Goal: Information Seeking & Learning: Find specific fact

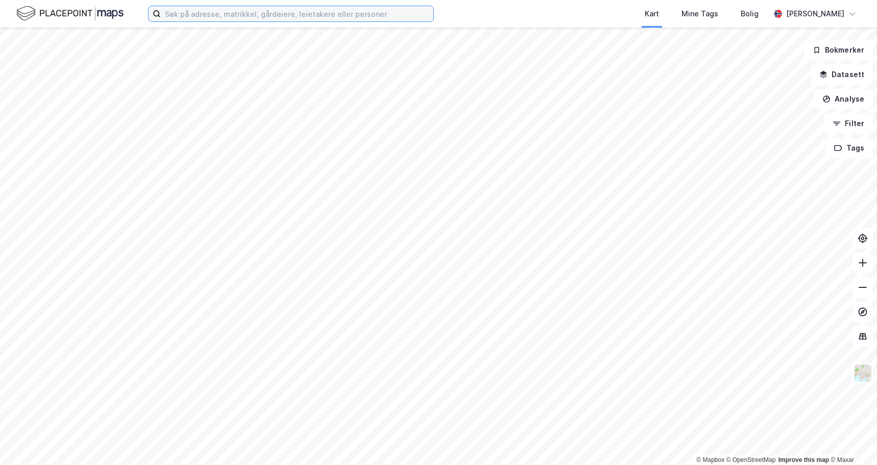
click at [225, 18] on input at bounding box center [297, 13] width 272 height 15
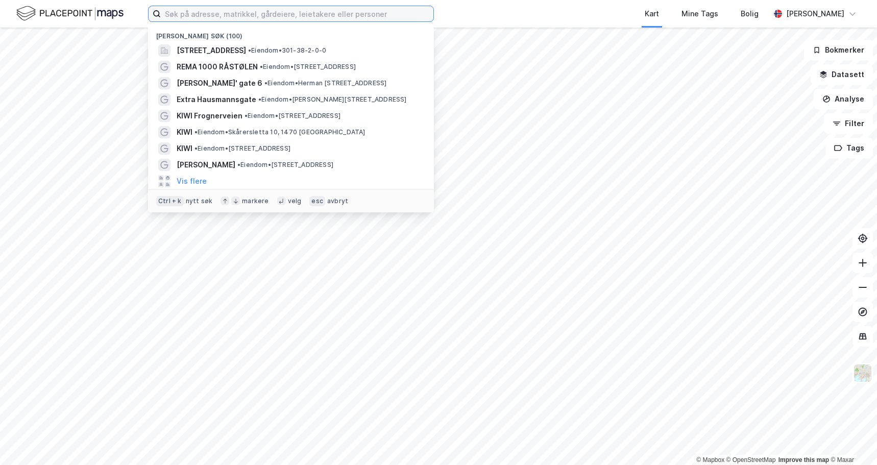
paste input "Bunnpris Nesset"
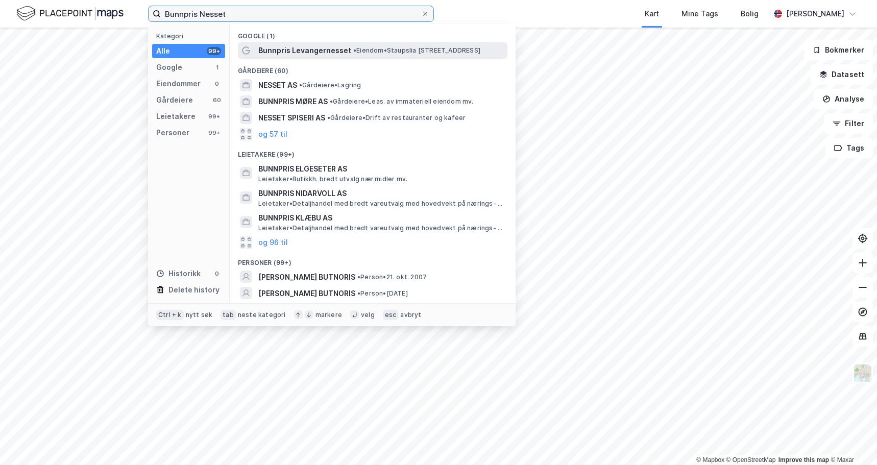
type input "Bunnpris Nesset"
click at [327, 50] on span "Bunnpris Levangernesset" at bounding box center [304, 50] width 93 height 12
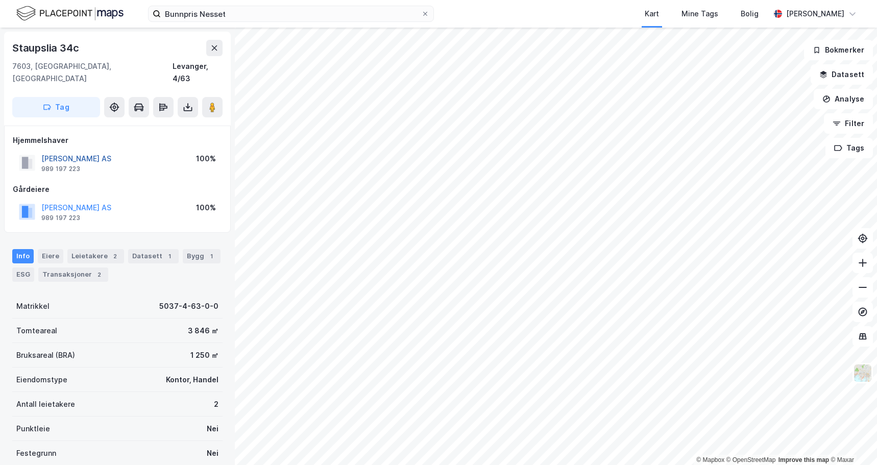
click at [0, 0] on button "[PERSON_NAME] AS" at bounding box center [0, 0] width 0 height 0
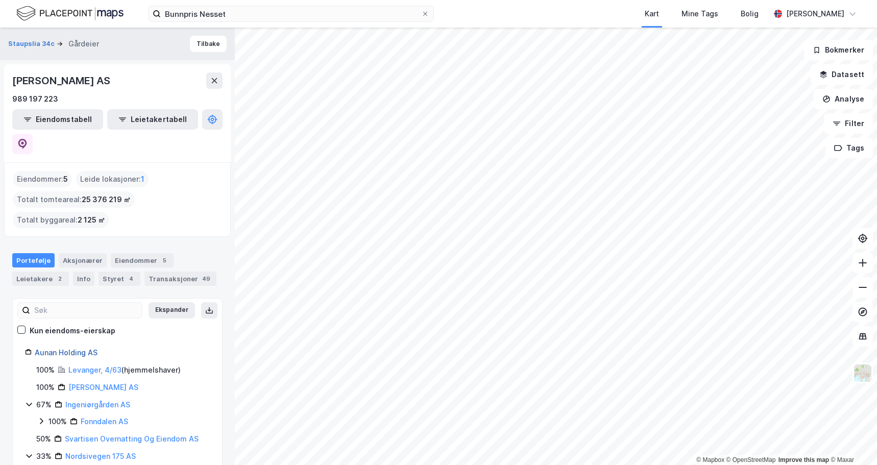
scroll to position [33, 0]
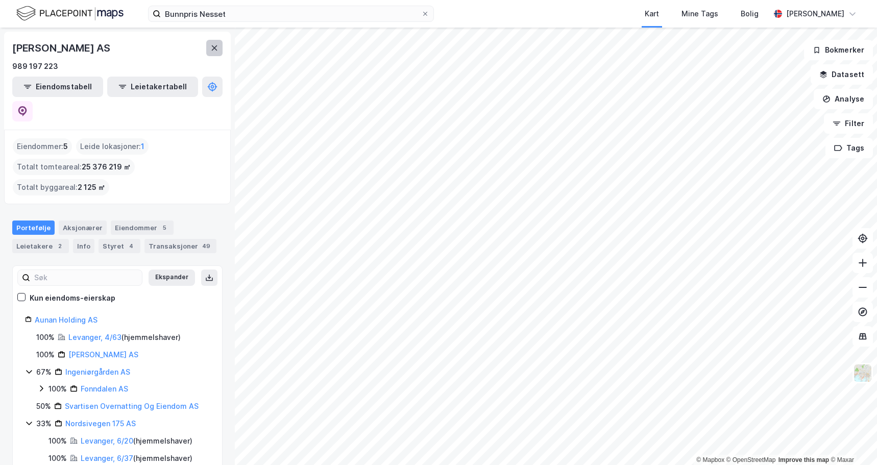
click at [217, 47] on icon at bounding box center [214, 48] width 8 height 8
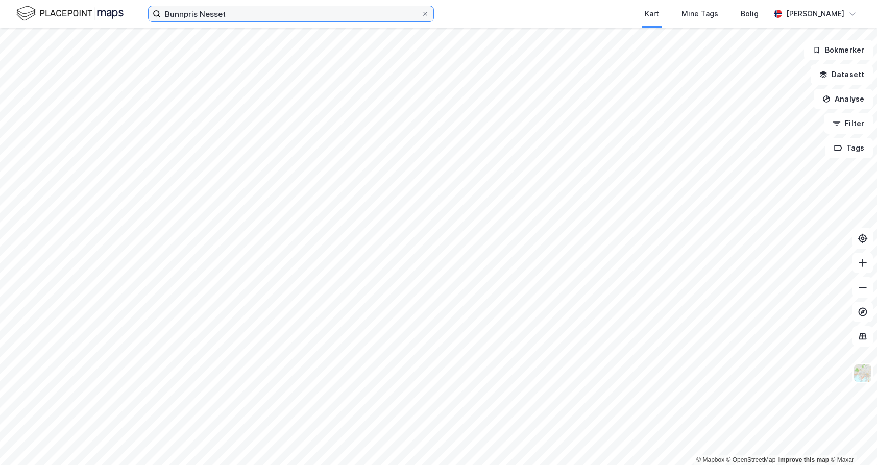
click at [259, 17] on input "Bunnpris Nesset" at bounding box center [291, 13] width 260 height 15
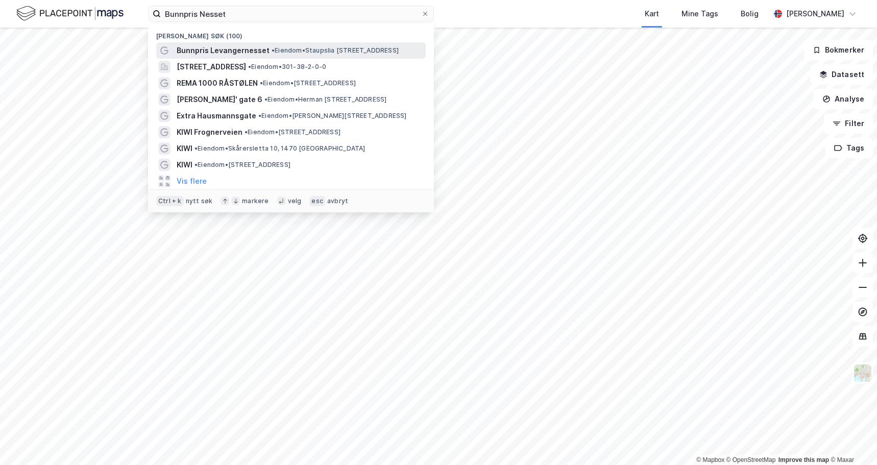
click at [254, 43] on div "Bunnpris Levangernesset • Eiendom • [STREET_ADDRESS]" at bounding box center [290, 50] width 269 height 16
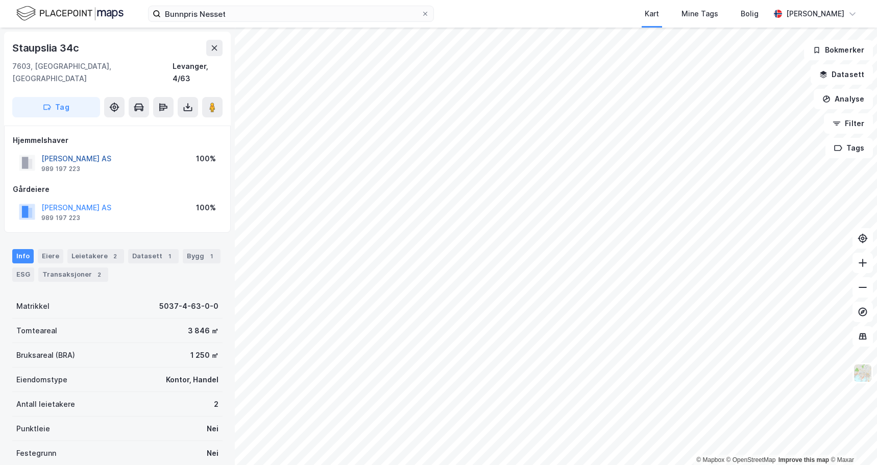
click at [0, 0] on button "[PERSON_NAME] AS" at bounding box center [0, 0] width 0 height 0
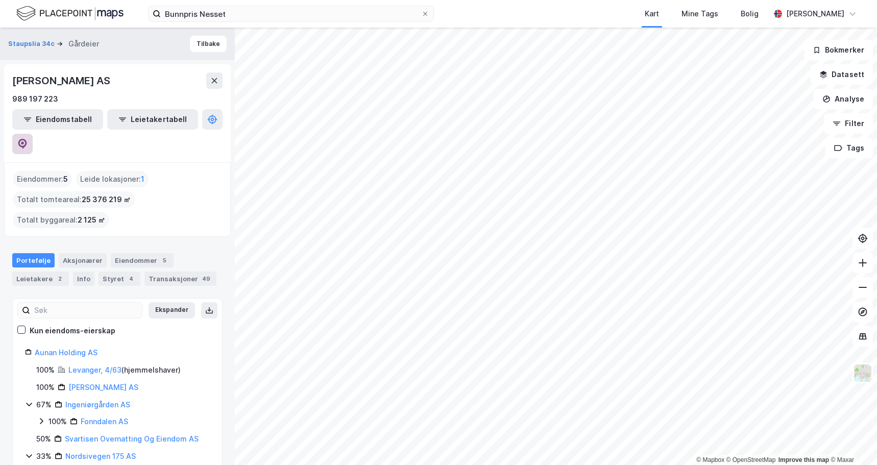
click at [27, 139] on icon at bounding box center [22, 144] width 9 height 10
